Goal: Task Accomplishment & Management: Manage account settings

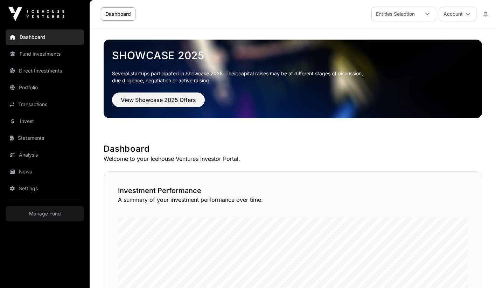
click at [38, 209] on link "Manage Fund" at bounding box center [45, 213] width 78 height 15
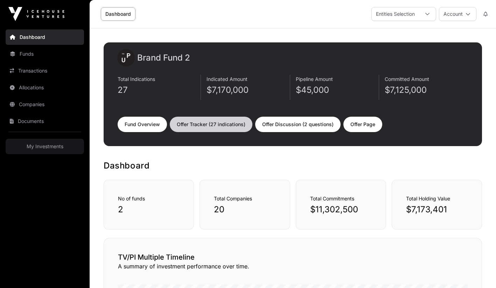
click at [199, 126] on link "Offer Tracker (27 indications)" at bounding box center [211, 124] width 83 height 15
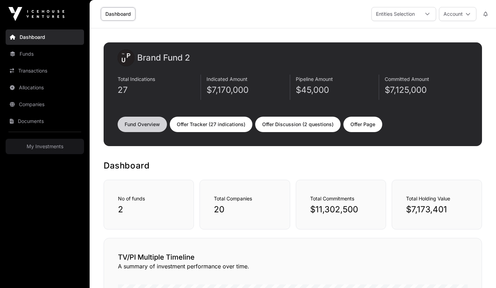
click at [151, 125] on link "Fund Overview" at bounding box center [142, 124] width 49 height 15
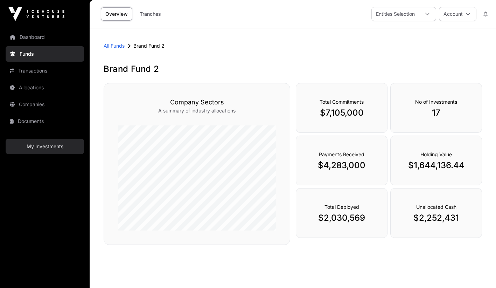
click at [45, 147] on link "My Investments" at bounding box center [45, 146] width 78 height 15
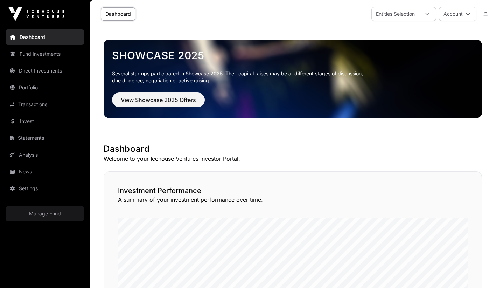
click at [41, 205] on nav "Dashboard Fund Investments Direct Investments Portfolio Transactions Invest Sta…" at bounding box center [45, 155] width 90 height 254
click at [41, 217] on link "Manage Fund" at bounding box center [45, 213] width 78 height 15
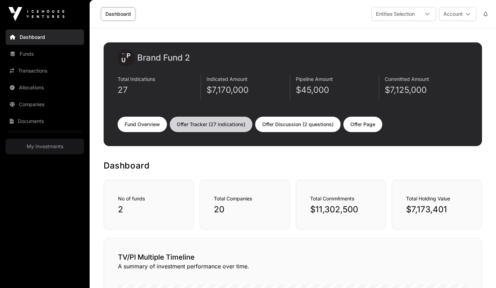
click at [217, 125] on link "Offer Tracker (27 indications)" at bounding box center [211, 124] width 83 height 15
select select "*"
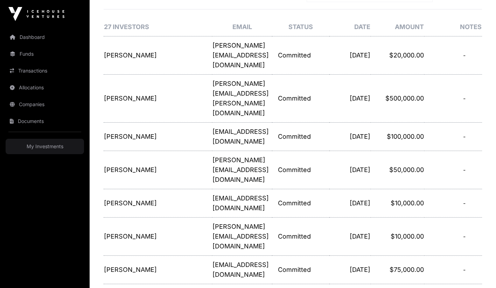
scroll to position [137, 0]
